Goal: Navigation & Orientation: Find specific page/section

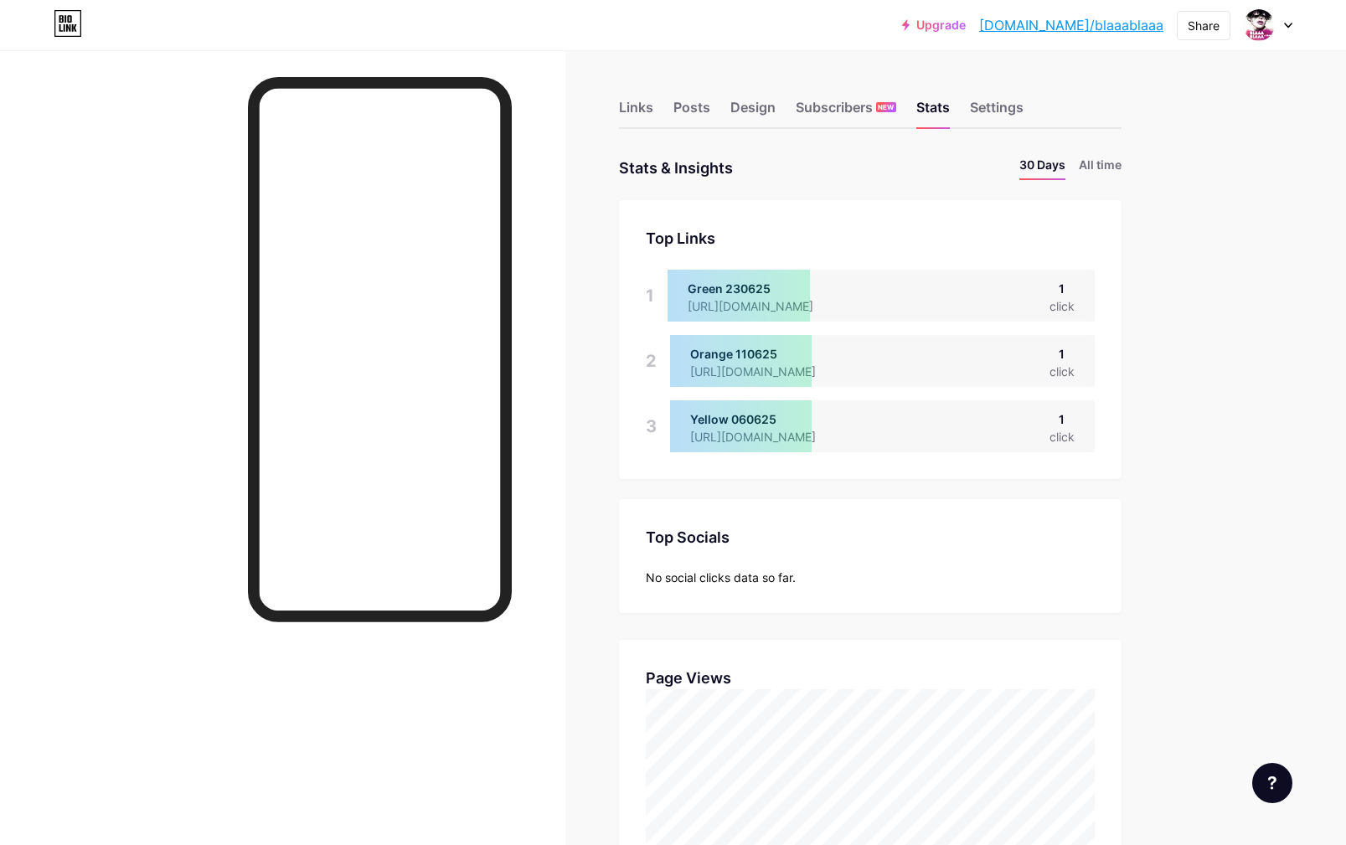
scroll to position [845, 1346]
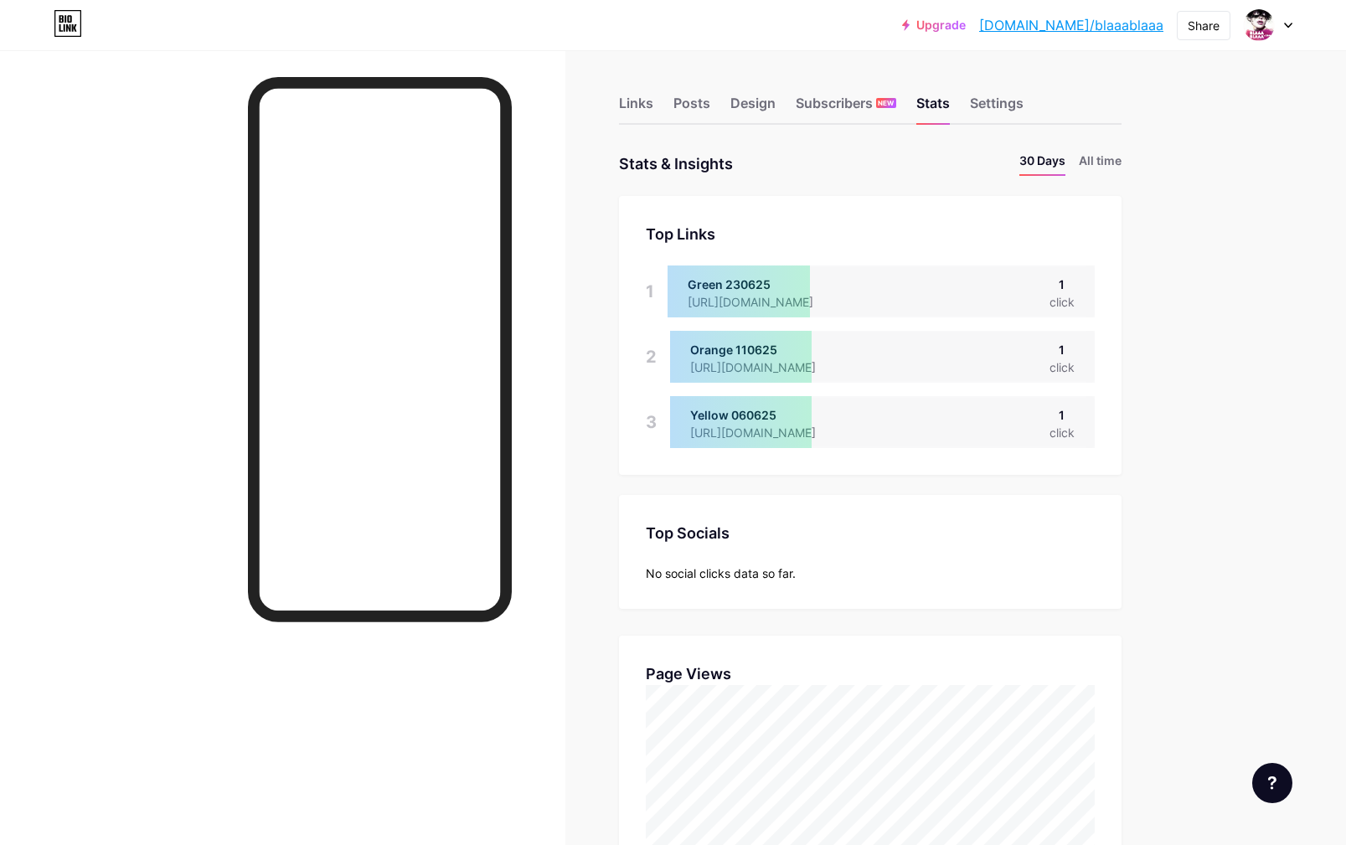
scroll to position [3, 0]
click at [633, 102] on div "Links" at bounding box center [636, 109] width 34 height 30
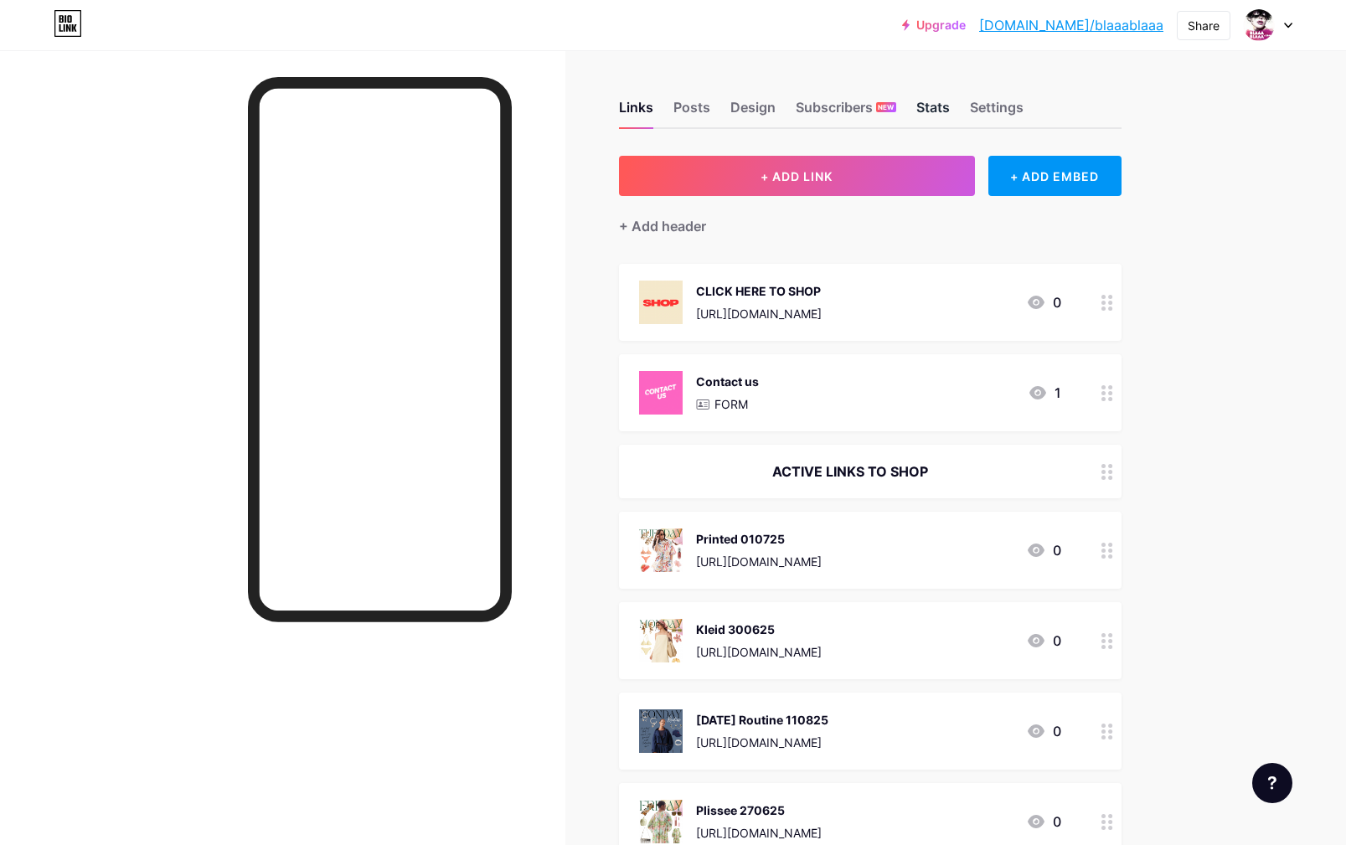
click at [928, 106] on div "Stats" at bounding box center [934, 112] width 34 height 30
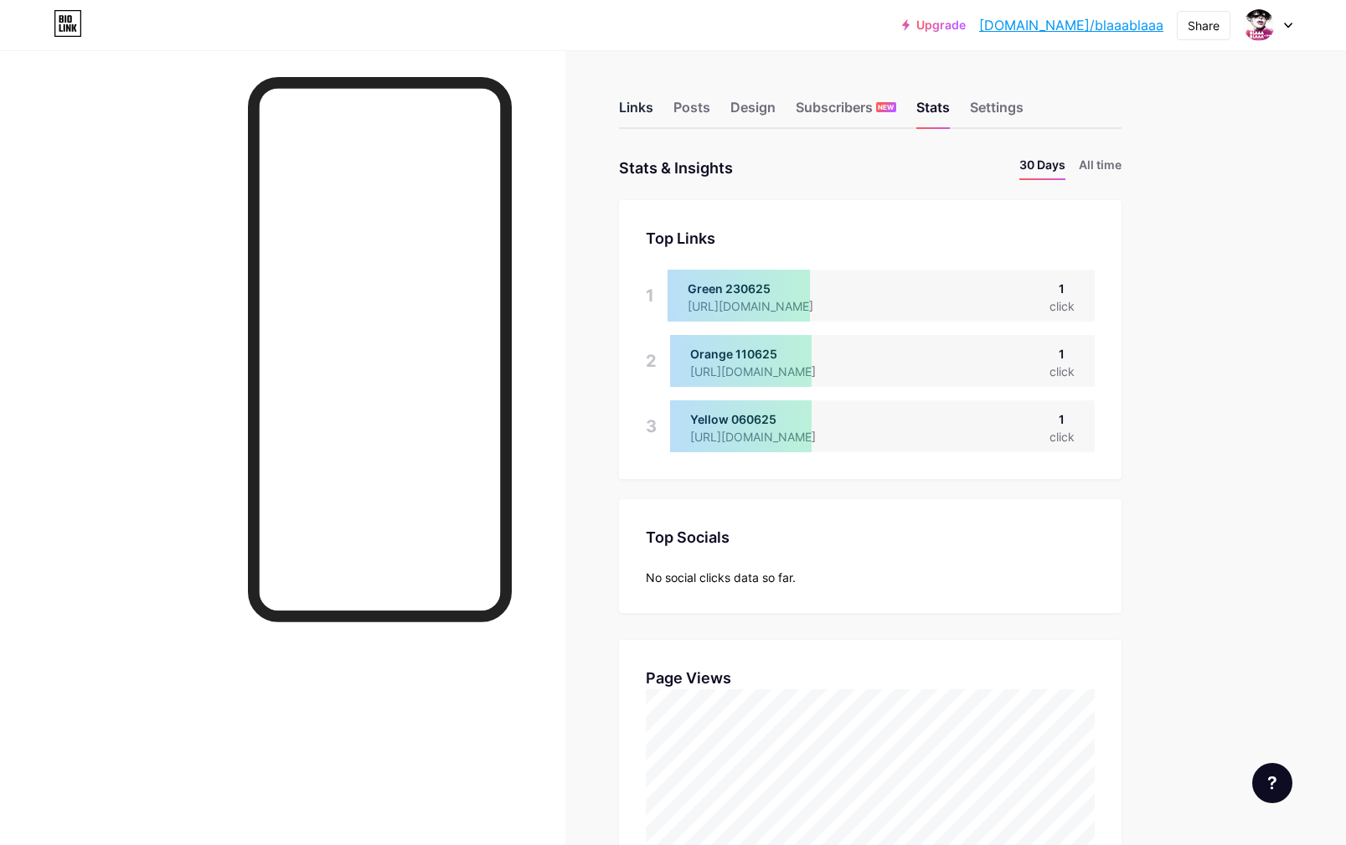
click at [630, 105] on div "Links" at bounding box center [636, 112] width 34 height 30
